Goal: Transaction & Acquisition: Obtain resource

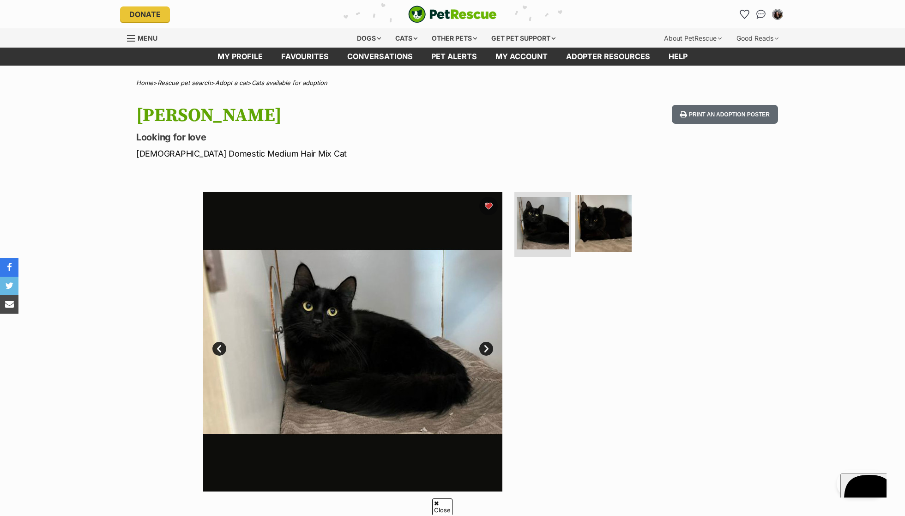
scroll to position [388, 0]
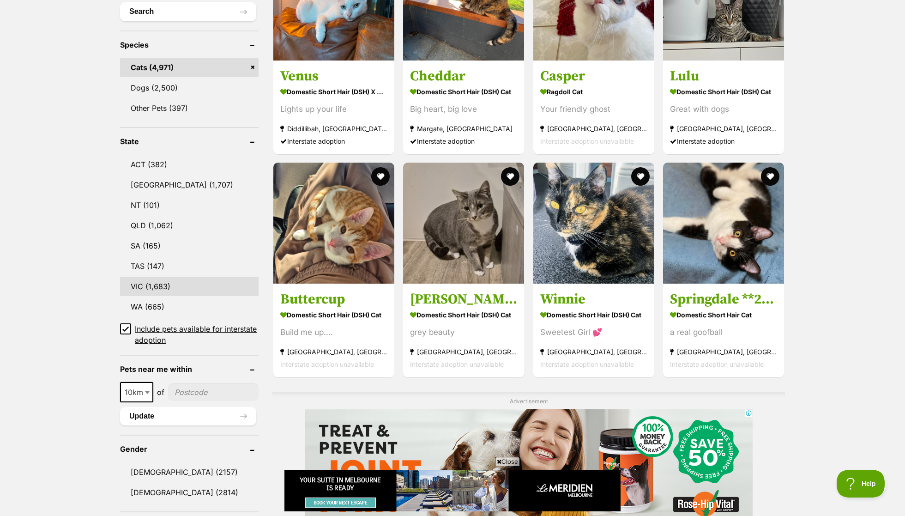
click at [182, 278] on link "VIC (1,683)" at bounding box center [189, 286] width 139 height 19
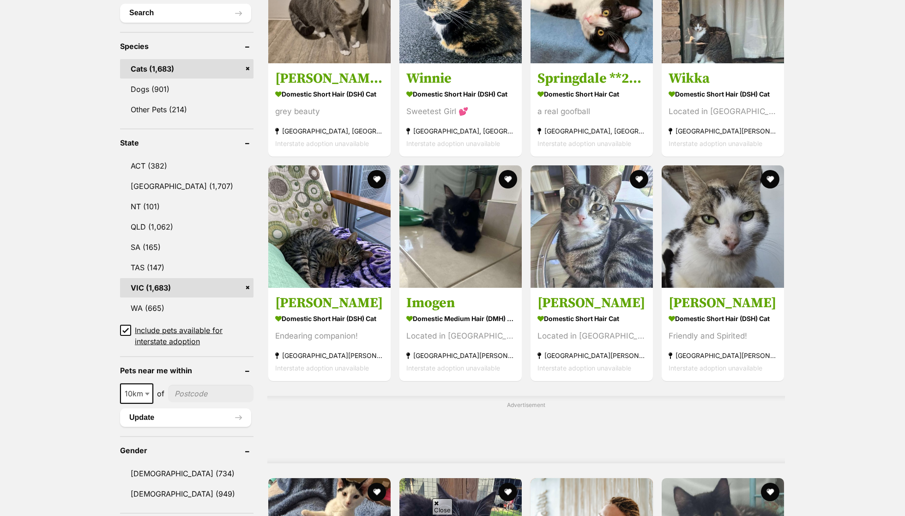
scroll to position [361, 0]
click at [139, 387] on span "10km" at bounding box center [136, 393] width 31 height 13
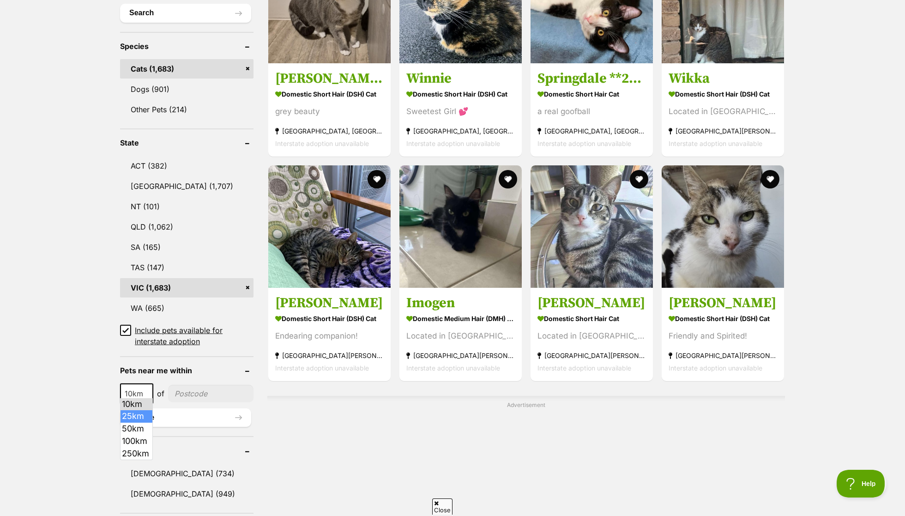
select select "25"
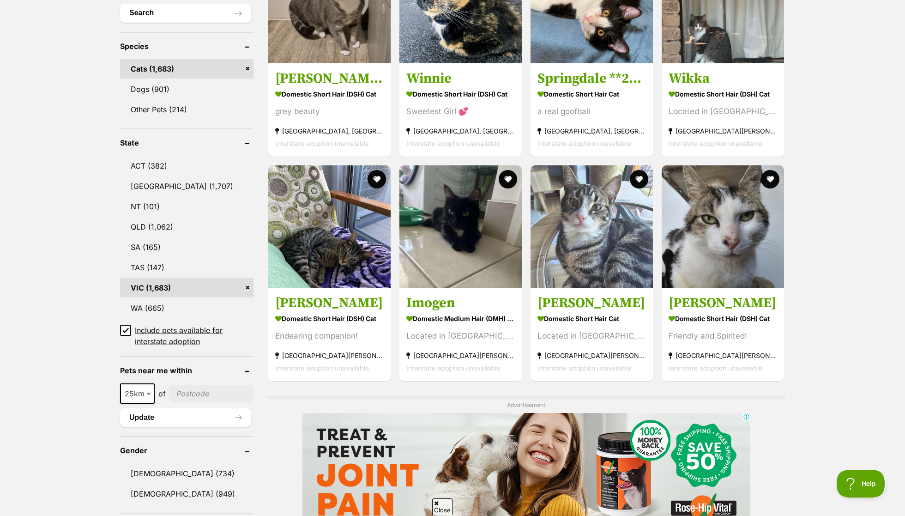
click at [188, 394] on input"] "postcode" at bounding box center [211, 394] width 84 height 18
click at [191, 387] on input"] "postcode" at bounding box center [211, 394] width 84 height 18
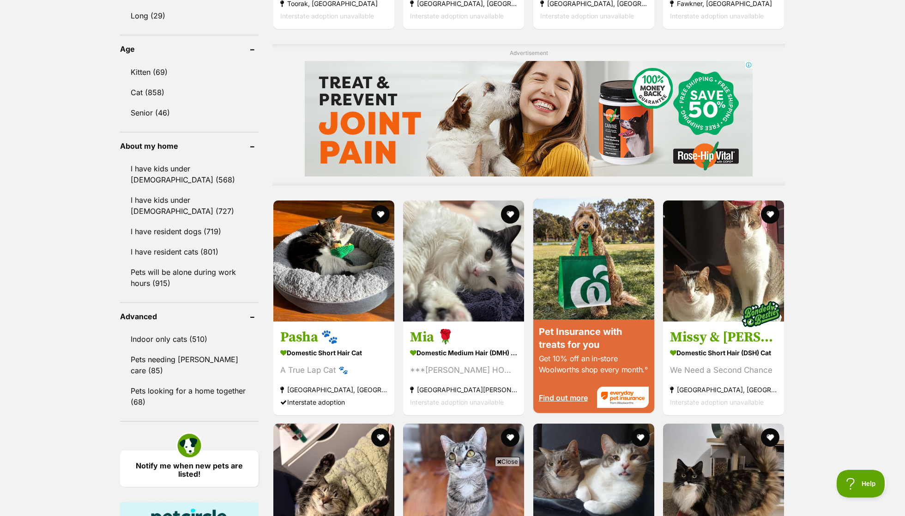
scroll to position [841, 0]
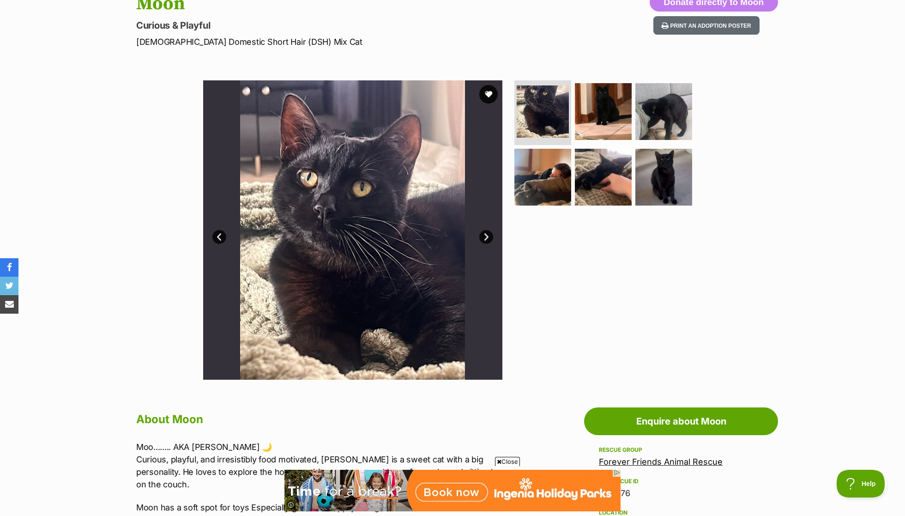
scroll to position [100, 0]
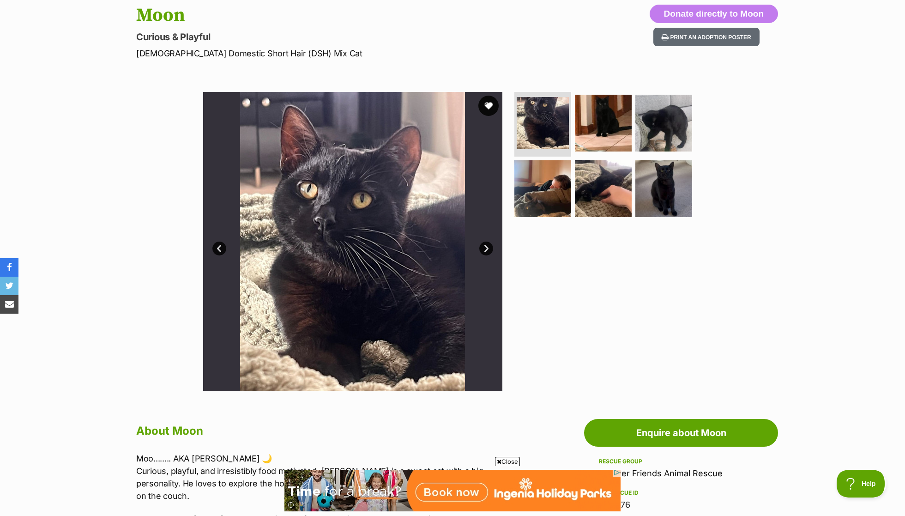
click at [492, 104] on button "favourite" at bounding box center [488, 106] width 20 height 20
click at [593, 123] on img at bounding box center [603, 123] width 60 height 60
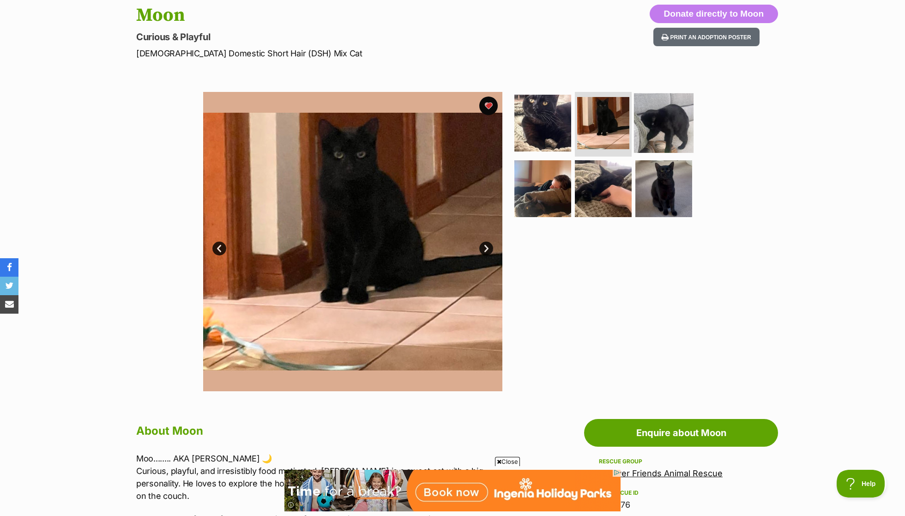
click at [657, 130] on img at bounding box center [664, 123] width 60 height 60
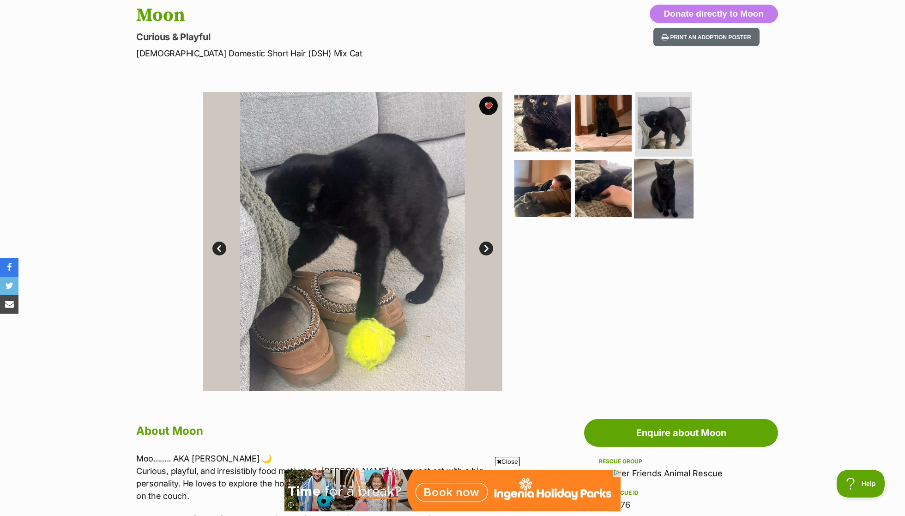
click at [678, 186] on img at bounding box center [664, 188] width 60 height 60
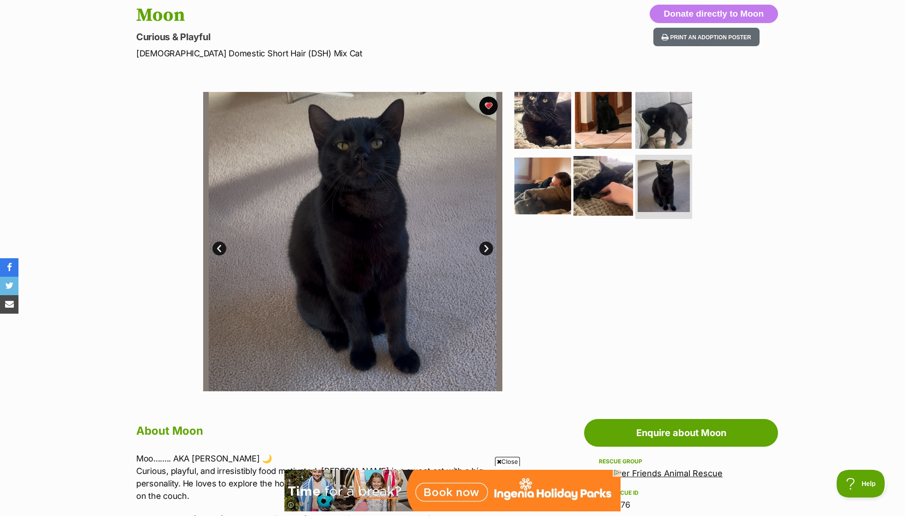
click at [613, 188] on img at bounding box center [603, 186] width 60 height 60
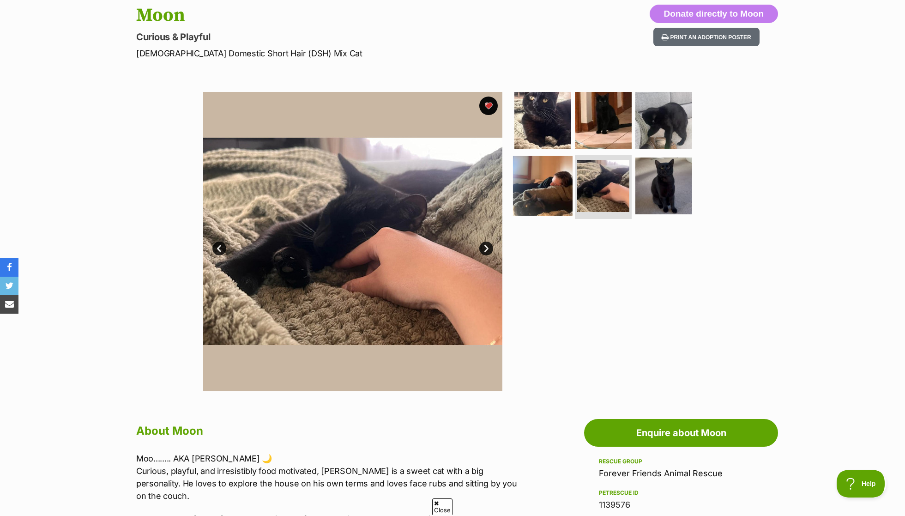
click at [560, 181] on img at bounding box center [543, 186] width 60 height 60
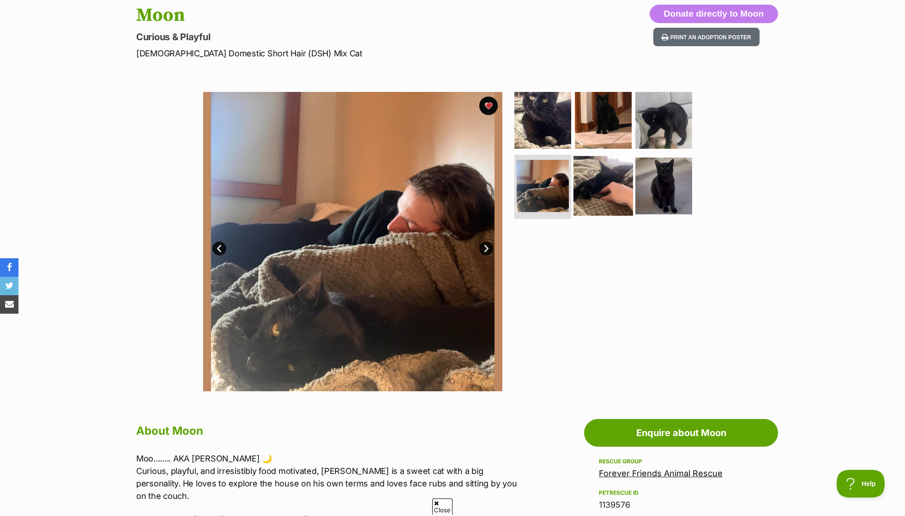
click at [595, 181] on img at bounding box center [603, 186] width 60 height 60
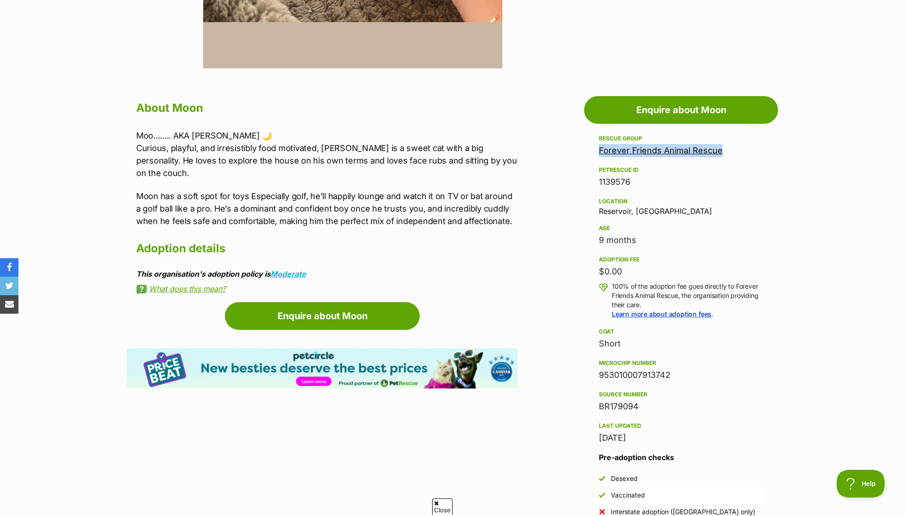
scroll to position [422, 0]
